Goal: Task Accomplishment & Management: Complete application form

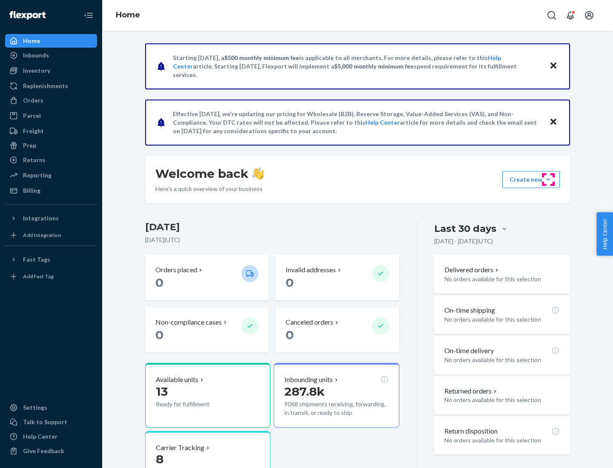
click at [548, 180] on button "Create new Create new inbound Create new order Create new product" at bounding box center [530, 179] width 57 height 17
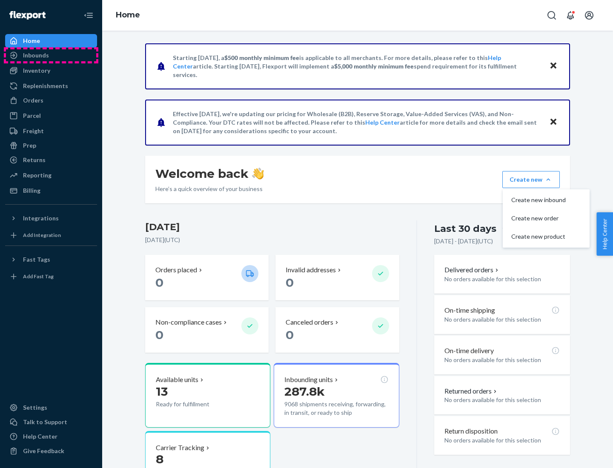
click at [51, 55] on div "Inbounds" at bounding box center [51, 55] width 90 height 12
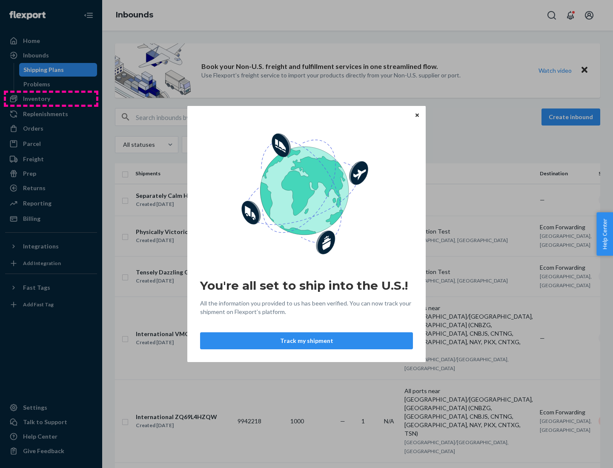
click at [51, 99] on div "You're all set to ship into the U.S.! All the information you provided to us ha…" at bounding box center [306, 234] width 613 height 468
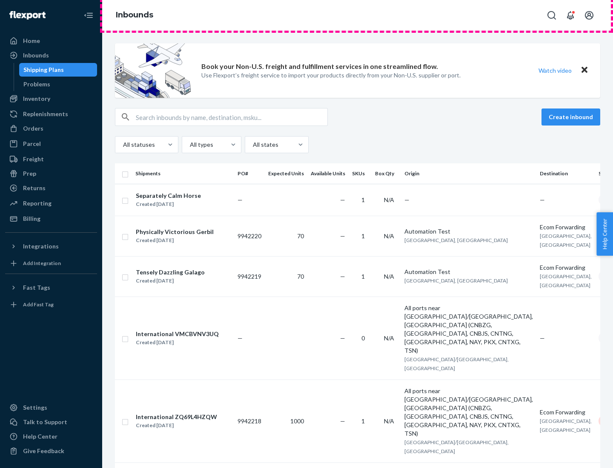
click at [358, 15] on div "Inbounds" at bounding box center [357, 15] width 511 height 31
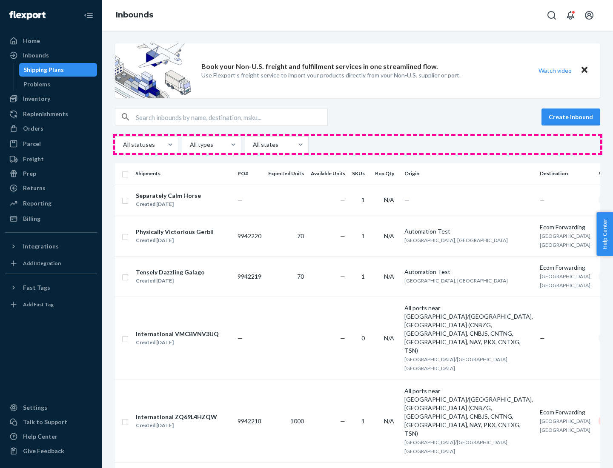
click at [358, 145] on div "All statuses All types All states" at bounding box center [357, 144] width 485 height 17
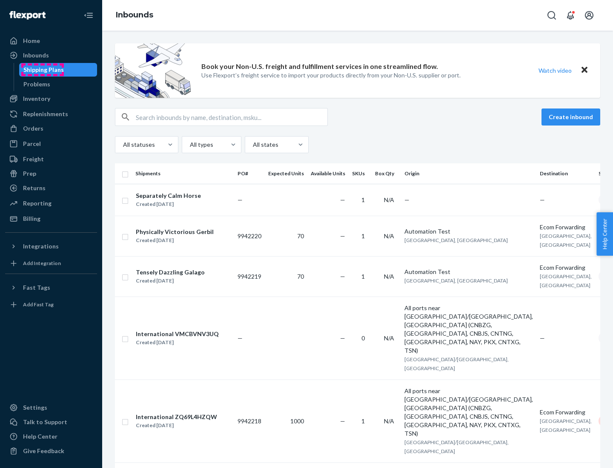
click at [42, 70] on div "Shipping Plans" at bounding box center [43, 70] width 40 height 9
click at [572, 117] on button "Create inbound" at bounding box center [570, 117] width 59 height 17
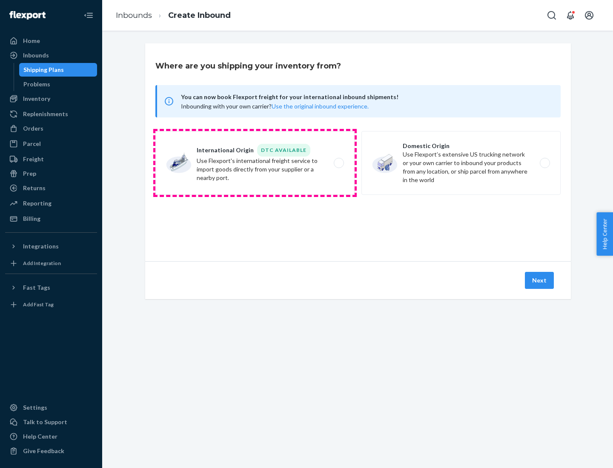
click at [255, 163] on label "International Origin DTC Available Use Flexport's international freight service…" at bounding box center [254, 163] width 199 height 64
click at [338, 163] on input "International Origin DTC Available Use Flexport's international freight service…" at bounding box center [341, 163] width 6 height 6
radio input "true"
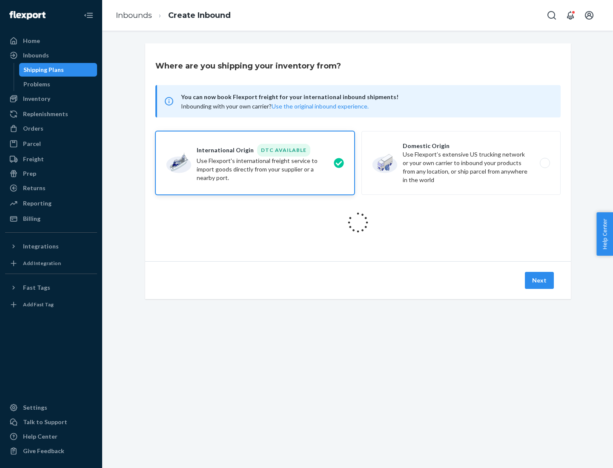
click at [358, 223] on icon at bounding box center [358, 223] width 32 height 32
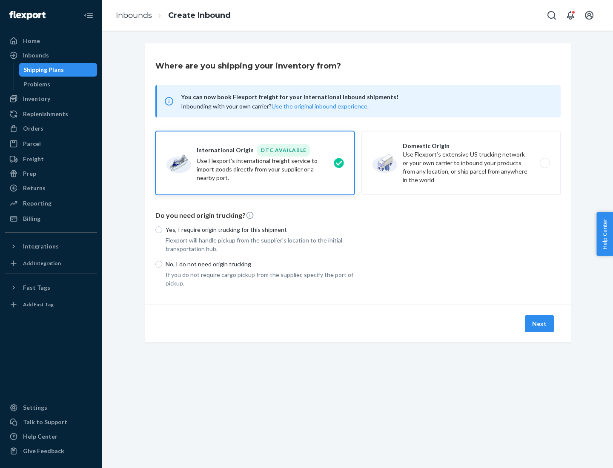
click at [260, 229] on p "Yes, I require origin trucking for this shipment" at bounding box center [260, 230] width 189 height 9
click at [162, 229] on input "Yes, I require origin trucking for this shipment" at bounding box center [158, 229] width 7 height 7
radio input "true"
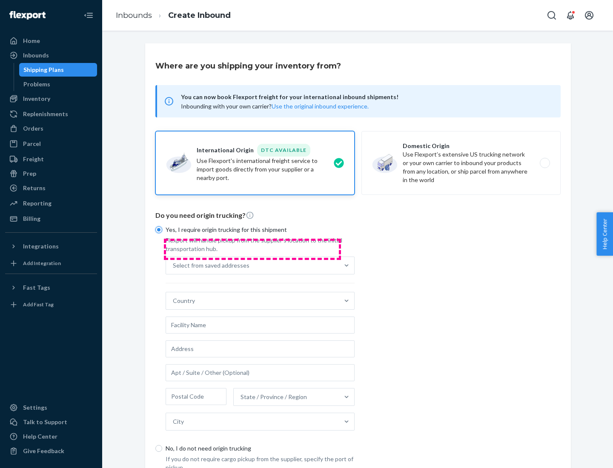
scroll to position [16, 0]
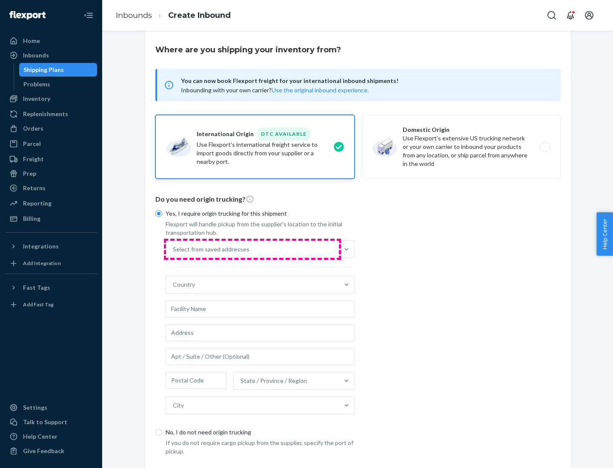
click at [252, 249] on div "Select from saved addresses" at bounding box center [252, 249] width 173 height 17
click at [174, 249] on input "Select from saved addresses" at bounding box center [173, 249] width 1 height 9
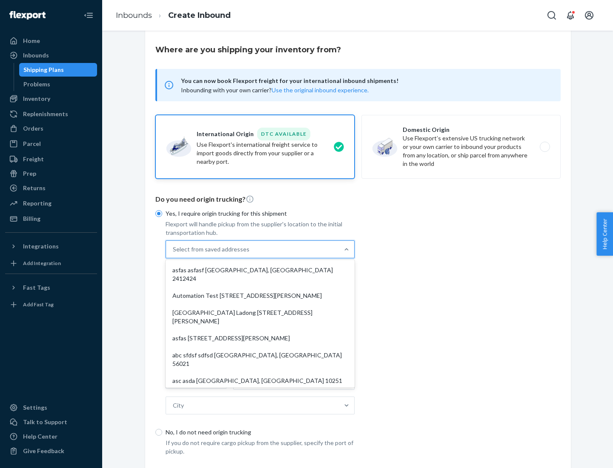
scroll to position [37, 0]
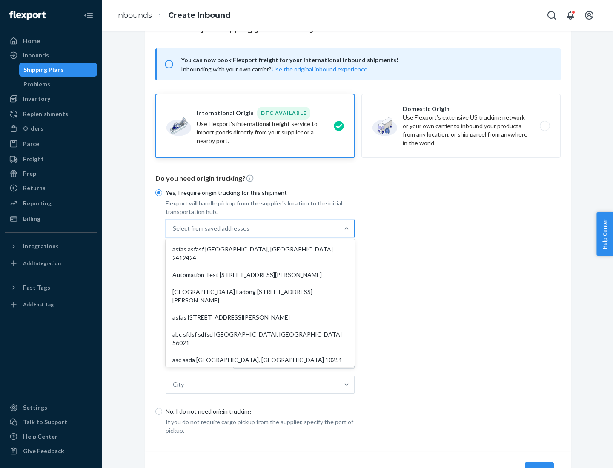
click at [260, 249] on div "asfas asfasf [GEOGRAPHIC_DATA], [GEOGRAPHIC_DATA] 2412424" at bounding box center [260, 254] width 186 height 26
click at [174, 233] on input "option asfas asfasf [GEOGRAPHIC_DATA], [GEOGRAPHIC_DATA] 2412424 focused, 1 of …" at bounding box center [173, 228] width 1 height 9
type input "asfas"
type input "asfasf"
type input "2412424"
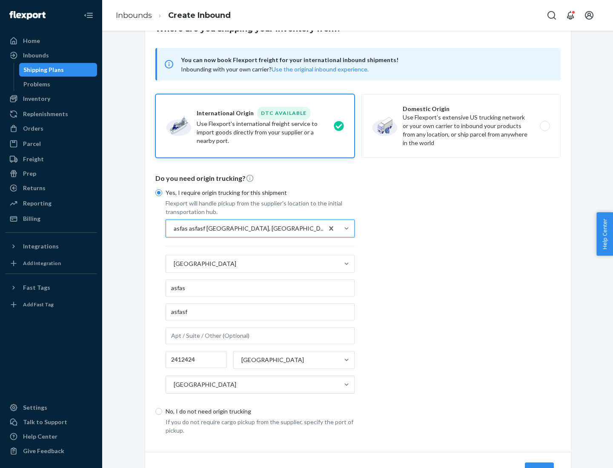
scroll to position [79, 0]
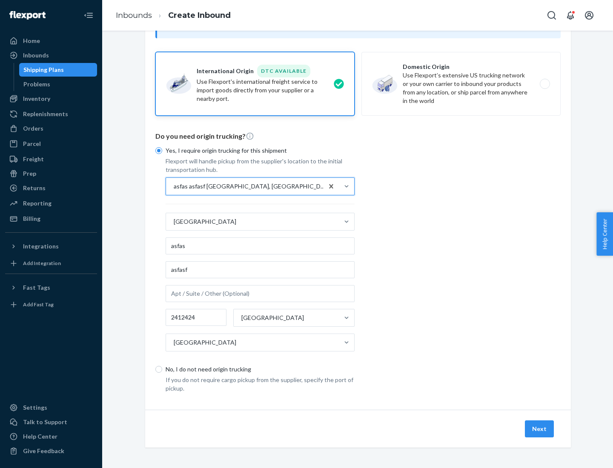
click at [540, 429] on button "Next" at bounding box center [539, 429] width 29 height 17
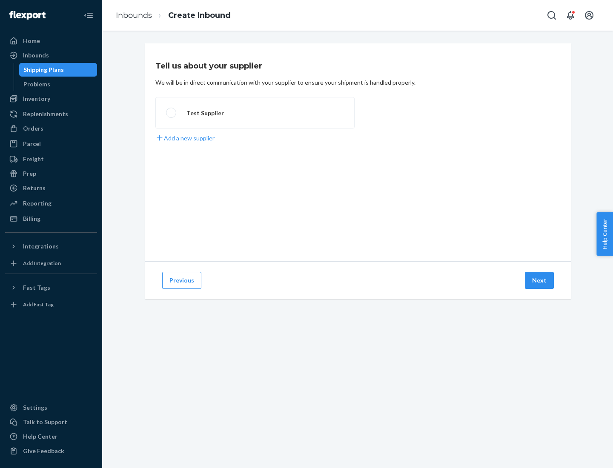
click at [255, 113] on label "Test Supplier" at bounding box center [254, 113] width 199 height 32
click at [172, 113] on input "Test Supplier" at bounding box center [169, 113] width 6 height 6
radio input "true"
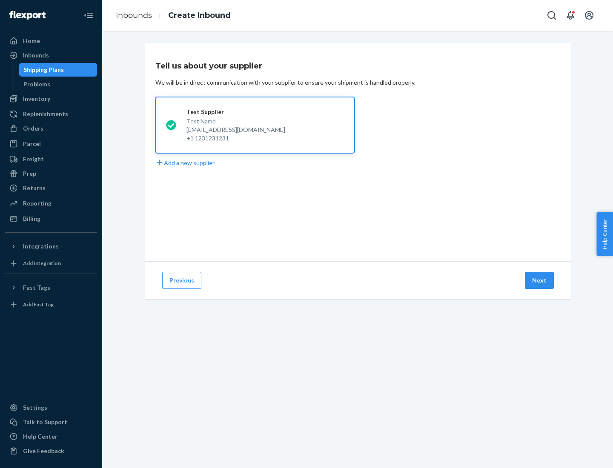
click at [540, 281] on button "Next" at bounding box center [539, 280] width 29 height 17
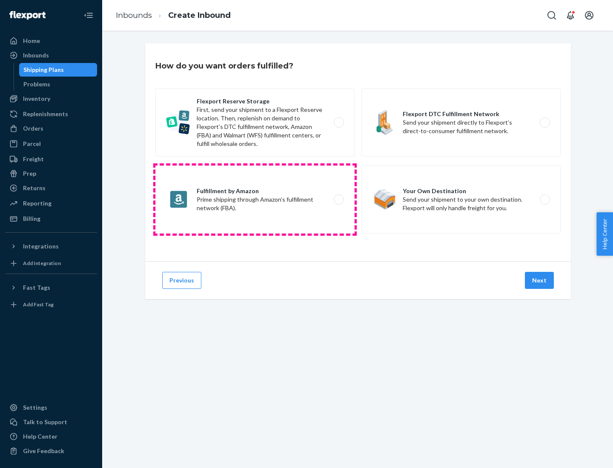
click at [255, 200] on label "Fulfillment by Amazon Prime shipping through Amazon’s fulfillment network (FBA)." at bounding box center [254, 200] width 199 height 68
click at [338, 200] on input "Fulfillment by Amazon Prime shipping through Amazon’s fulfillment network (FBA)." at bounding box center [341, 200] width 6 height 6
radio input "true"
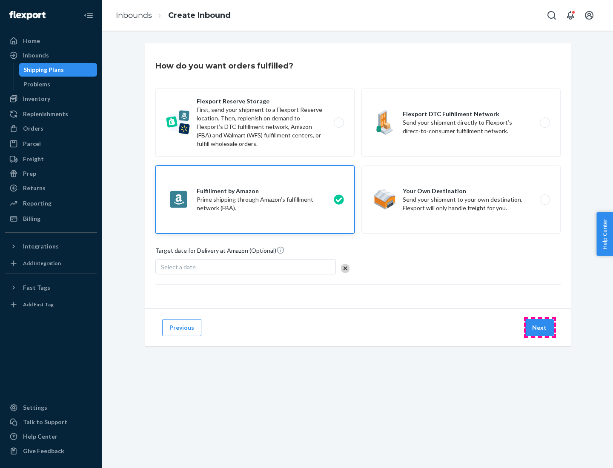
click at [540, 328] on button "Next" at bounding box center [539, 327] width 29 height 17
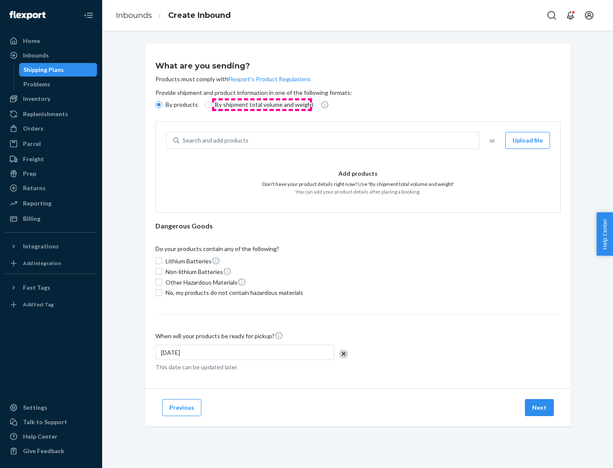
click at [262, 105] on p "By shipment total volume and weight" at bounding box center [264, 104] width 99 height 9
click at [212, 105] on input "By shipment total volume and weight" at bounding box center [208, 104] width 7 height 7
radio input "true"
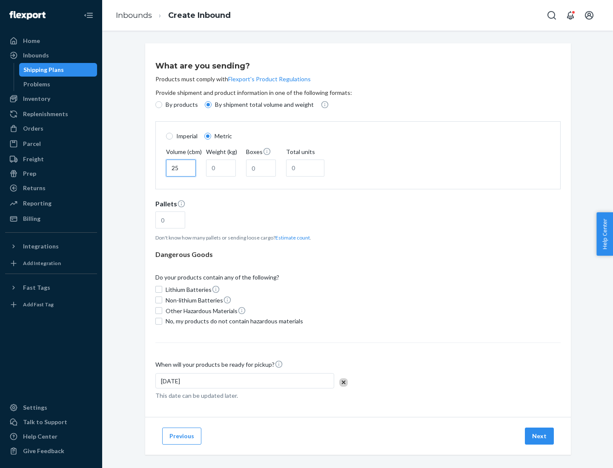
type input "25"
type input "100"
type input "50"
type input "500"
click at [291, 238] on button "Estimate count" at bounding box center [292, 237] width 34 height 7
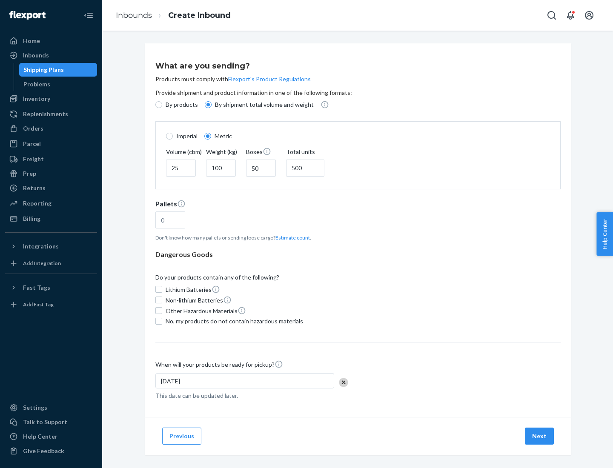
type input "16"
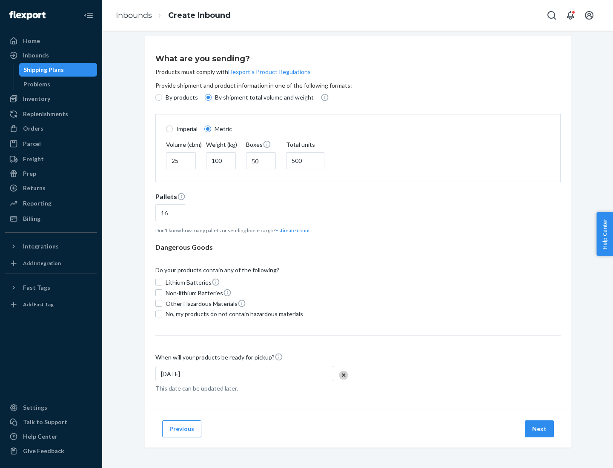
click at [233, 314] on span "No, my products do not contain hazardous materials" at bounding box center [235, 314] width 138 height 9
click at [162, 314] on input "No, my products do not contain hazardous materials" at bounding box center [158, 314] width 7 height 7
checkbox input "true"
click at [540, 429] on button "Next" at bounding box center [539, 429] width 29 height 17
